Goal: Task Accomplishment & Management: Use online tool/utility

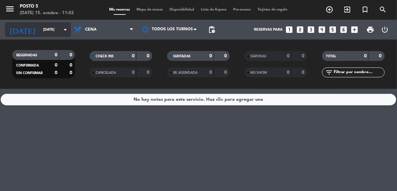
click at [40, 31] on input "[DATE]" at bounding box center [65, 29] width 50 height 11
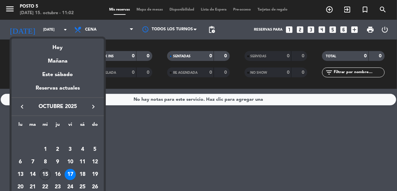
click at [49, 174] on div "15" at bounding box center [45, 174] width 11 height 11
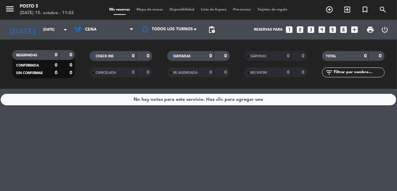
type input "[DATE]"
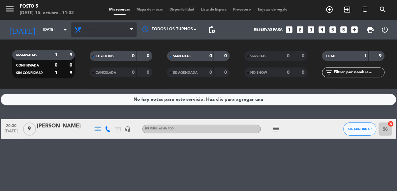
click at [90, 32] on span "Cena" at bounding box center [104, 29] width 66 height 15
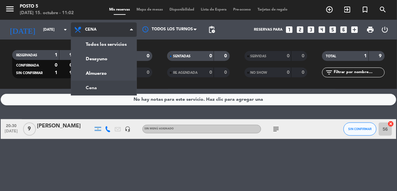
click at [88, 69] on div "menu Posto 5 [DATE] 15. octubre - 11:02 Mis reservas Mapa de mesas Disponibilid…" at bounding box center [198, 44] width 397 height 89
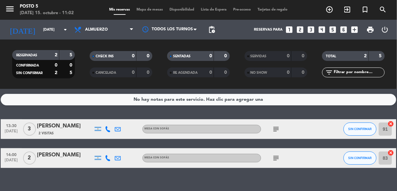
click at [278, 121] on div "subject" at bounding box center [290, 128] width 59 height 19
click at [278, 128] on icon "subject" at bounding box center [276, 129] width 8 height 8
click at [316, 115] on div "No hay notas para este servicio. Haz clic para agregar una 13:30 [DATE] 3 [PERS…" at bounding box center [198, 140] width 397 height 102
click at [393, 124] on icon "cancel" at bounding box center [391, 124] width 7 height 7
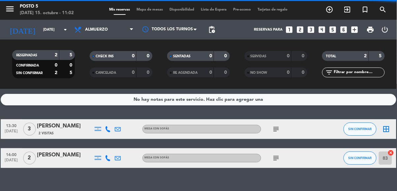
click at [388, 131] on icon "border_all" at bounding box center [387, 129] width 8 height 8
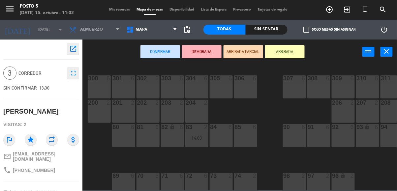
click at [290, 93] on div "307 6" at bounding box center [294, 87] width 23 height 23
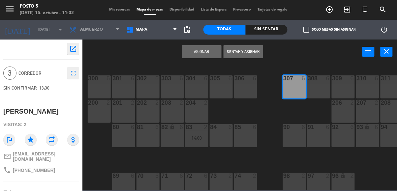
click at [200, 52] on button "Asignar" at bounding box center [202, 51] width 40 height 13
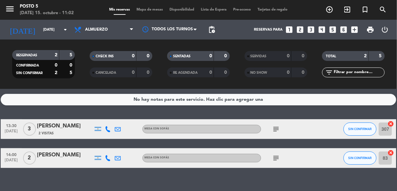
click at [278, 158] on icon "subject" at bounding box center [276, 158] width 8 height 8
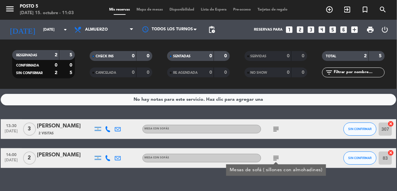
click at [296, 182] on div "No hay notas para este servicio. Haz clic para agregar una 13:30 [DATE] 3 [PERS…" at bounding box center [198, 140] width 397 height 102
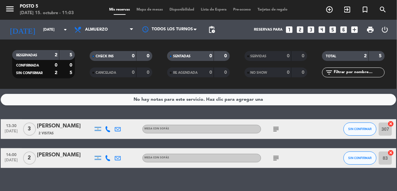
click at [393, 152] on icon "cancel" at bounding box center [391, 153] width 7 height 7
click at [390, 160] on icon "border_all" at bounding box center [387, 158] width 8 height 8
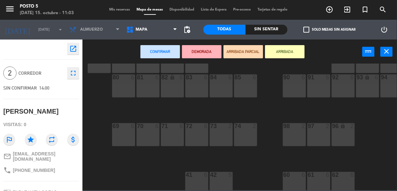
scroll to position [33, 0]
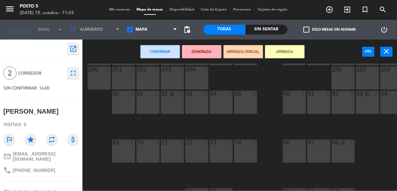
click at [190, 102] on div "83 6" at bounding box center [196, 102] width 23 height 23
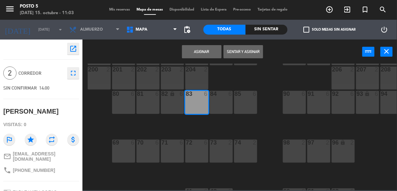
click at [202, 52] on button "Asignar" at bounding box center [202, 51] width 40 height 13
